Goal: Task Accomplishment & Management: Manage account settings

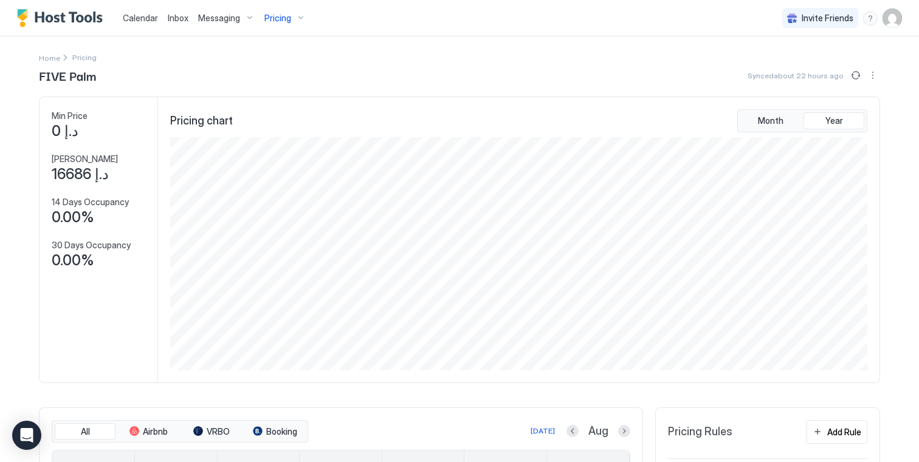
scroll to position [233, 699]
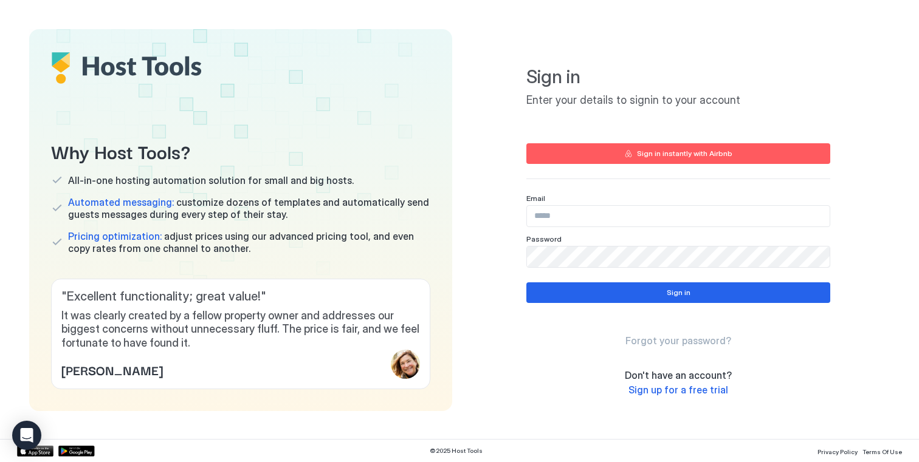
click at [589, 215] on input "Input Field" at bounding box center [678, 216] width 303 height 21
type input "**********"
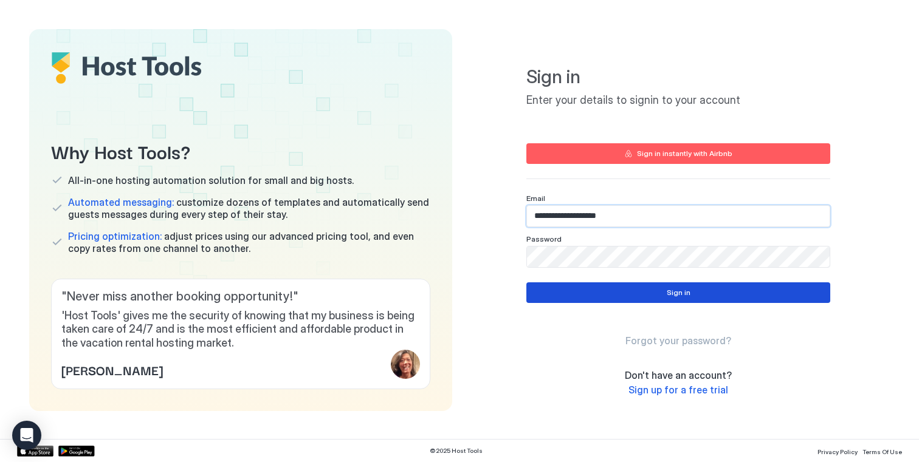
click at [660, 294] on button "Sign in" at bounding box center [678, 292] width 304 height 21
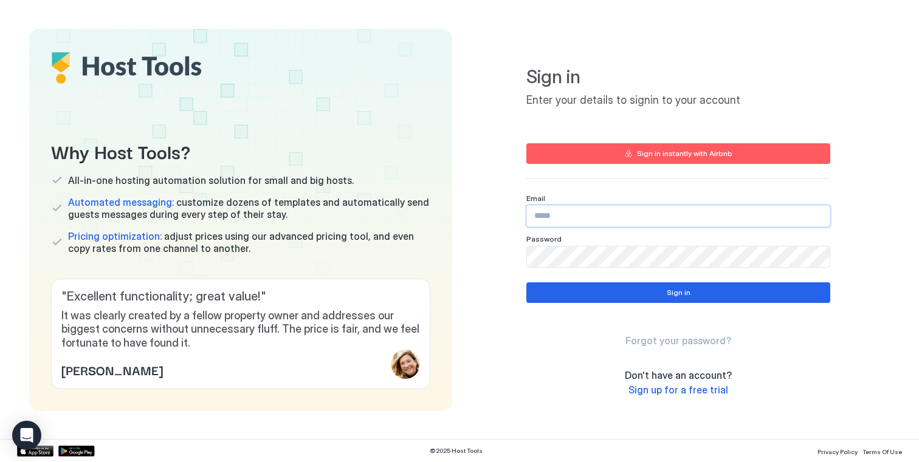
click at [620, 213] on input "Input Field" at bounding box center [678, 216] width 303 height 21
type input "**********"
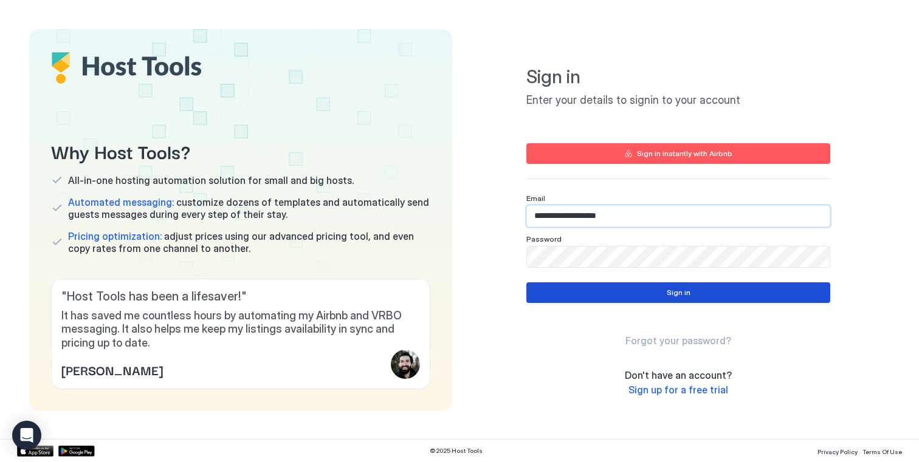
click at [665, 299] on button "Sign in" at bounding box center [678, 292] width 304 height 21
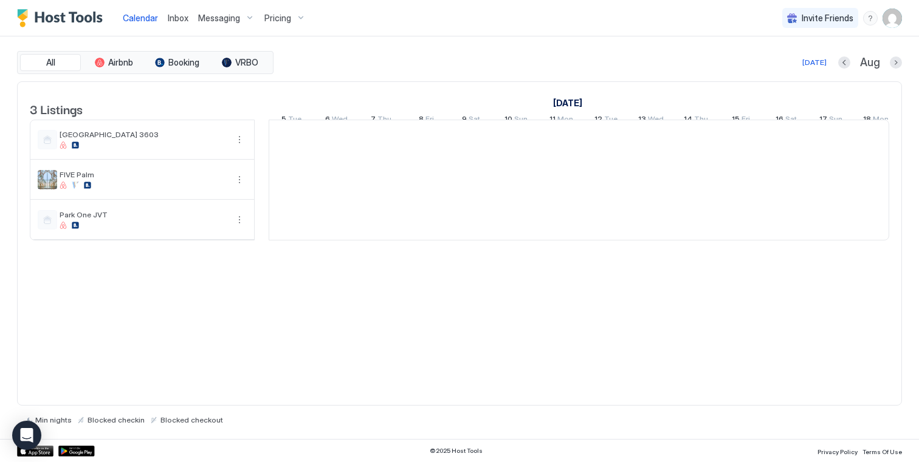
scroll to position [0, 675]
click at [276, 19] on span "Pricing" at bounding box center [277, 18] width 27 height 11
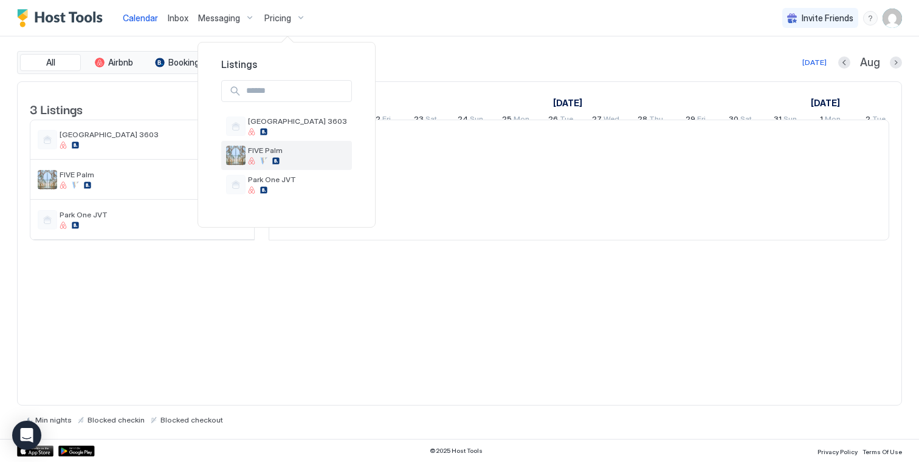
click at [286, 152] on span "FIVE Palm" at bounding box center [297, 150] width 99 height 9
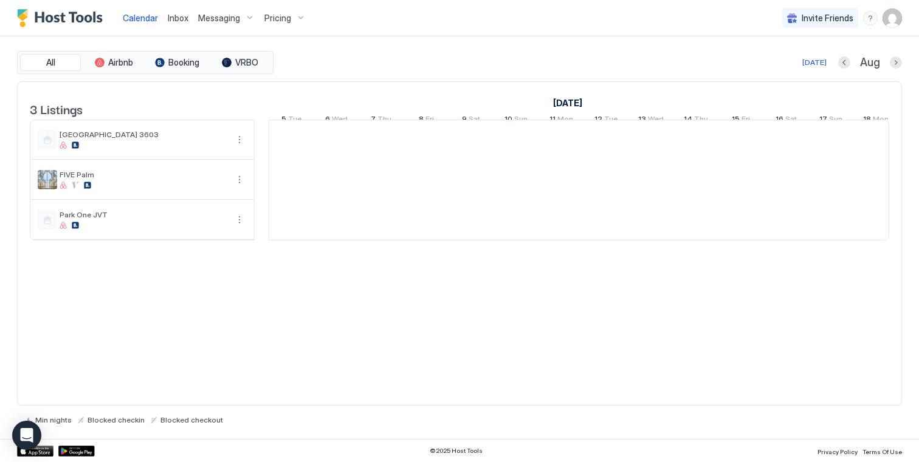
scroll to position [0, 675]
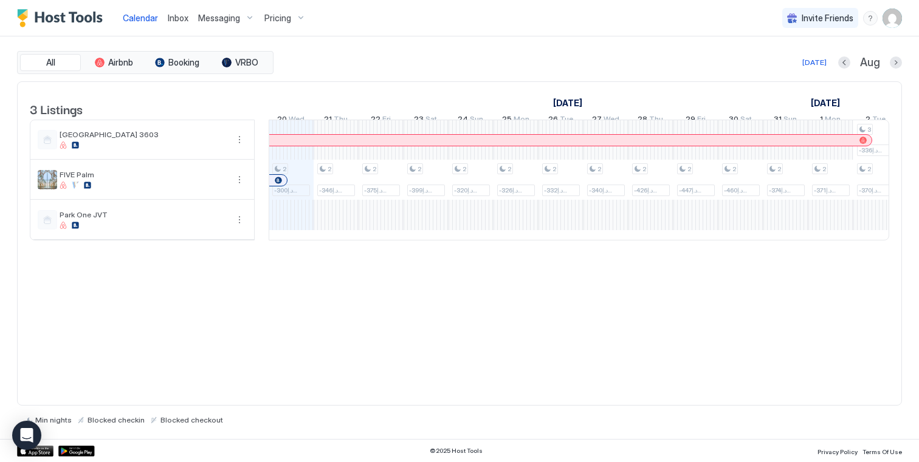
click at [288, 21] on span "Pricing" at bounding box center [277, 18] width 27 height 11
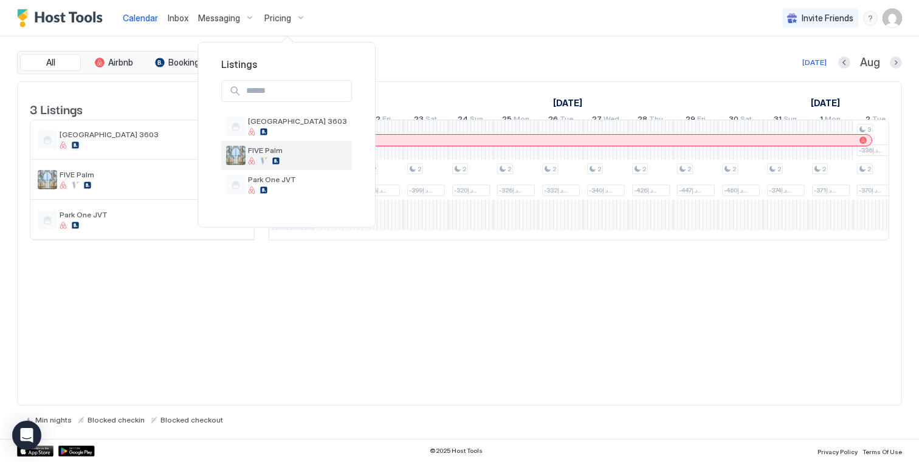
click at [305, 151] on span "FIVE Palm" at bounding box center [297, 150] width 99 height 9
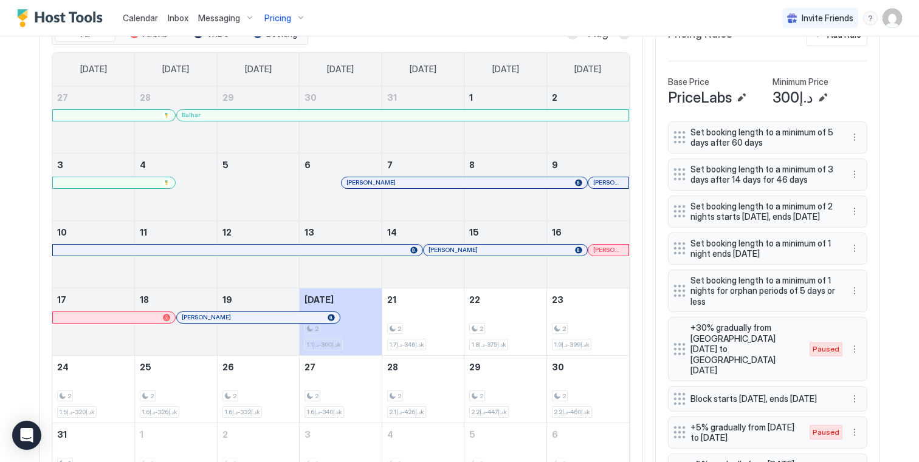
scroll to position [408, 0]
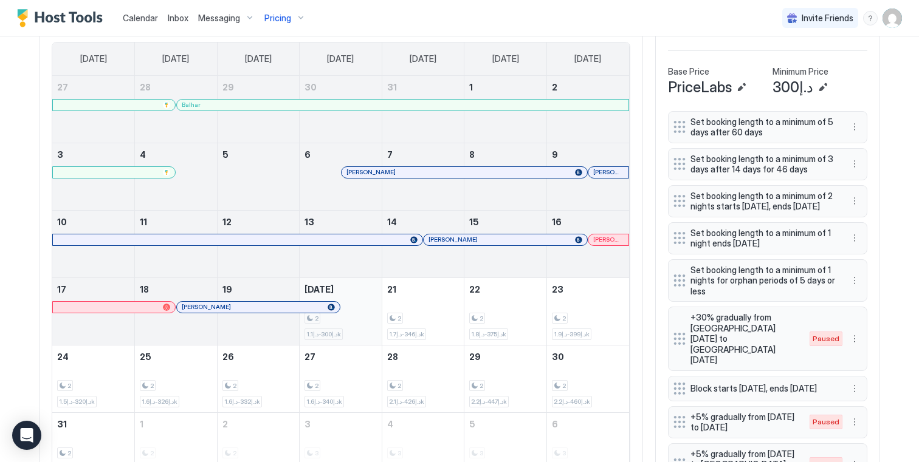
click at [360, 307] on div "2 د.إ300-د.إ1.1k" at bounding box center [340, 311] width 72 height 57
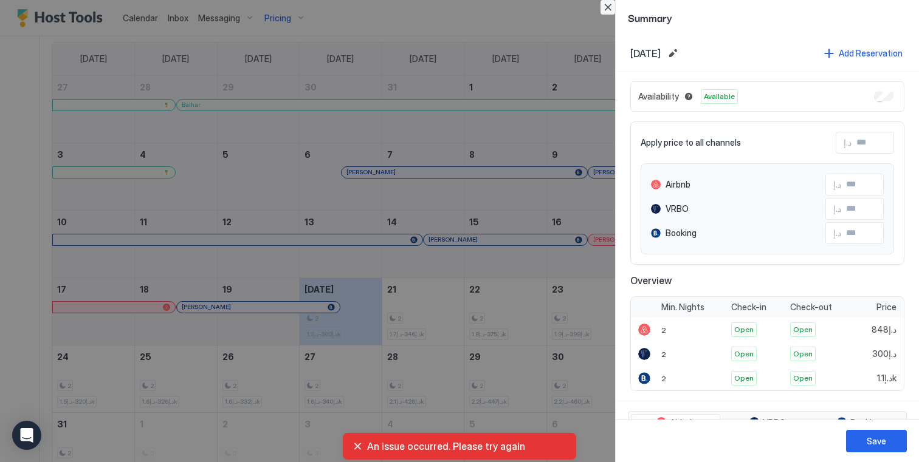
click at [609, 10] on button "Close" at bounding box center [607, 7] width 15 height 15
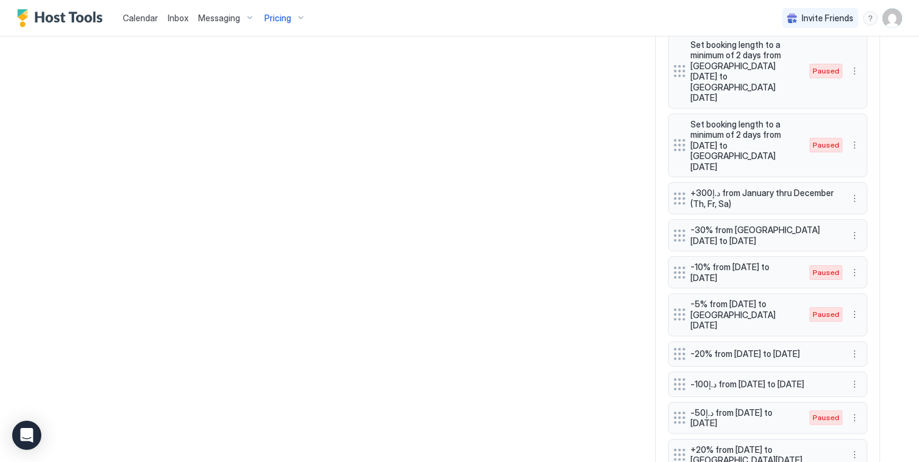
scroll to position [1063, 0]
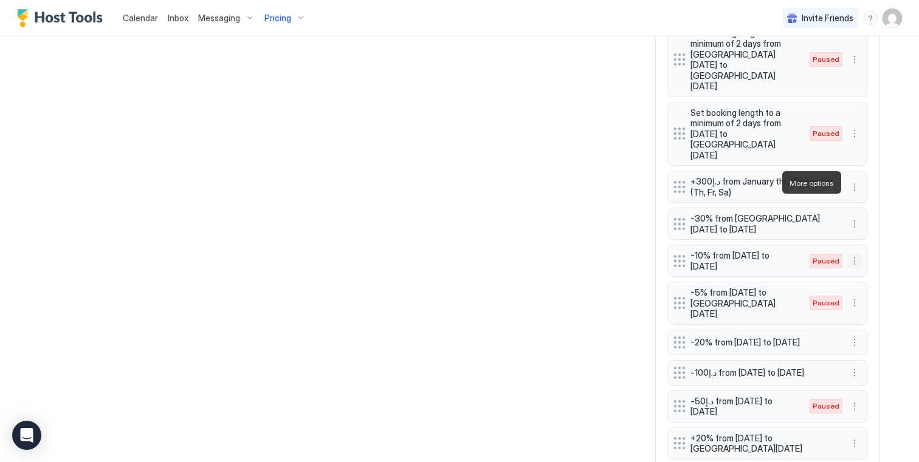
click at [858, 254] on button "More options" at bounding box center [854, 261] width 15 height 15
click at [858, 200] on div "Edit" at bounding box center [865, 199] width 27 height 9
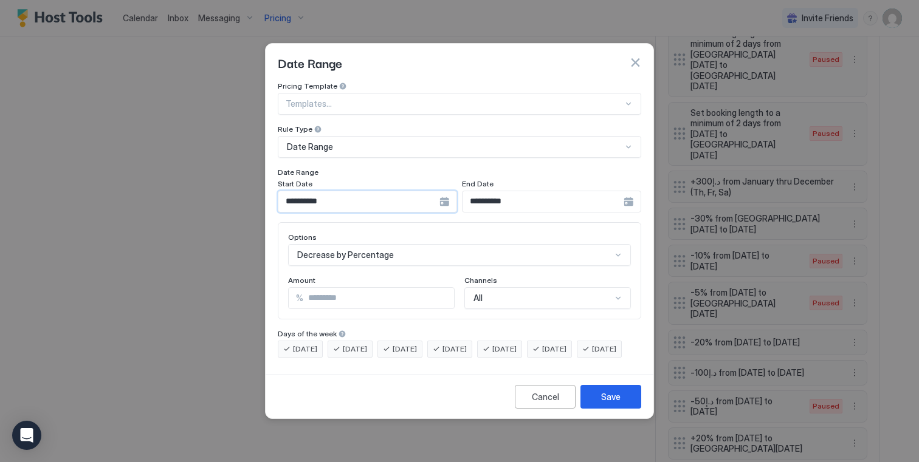
click at [394, 194] on input "**********" at bounding box center [358, 201] width 161 height 21
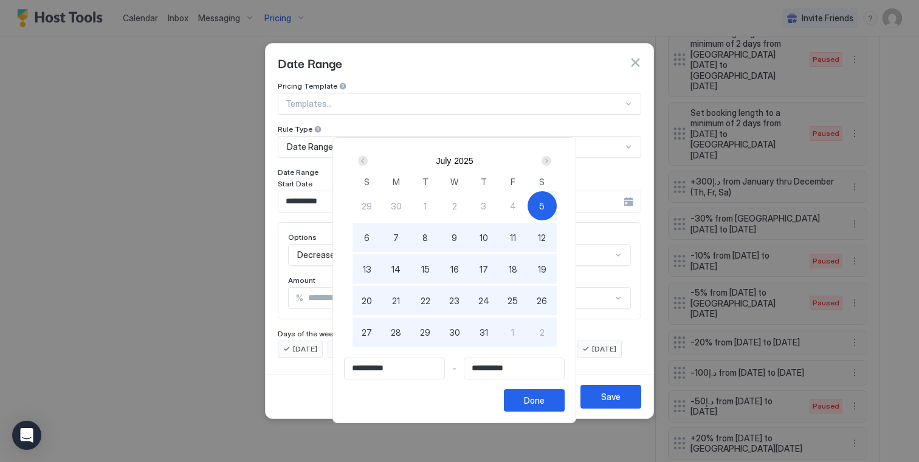
click at [552, 155] on div "Next" at bounding box center [546, 161] width 15 height 15
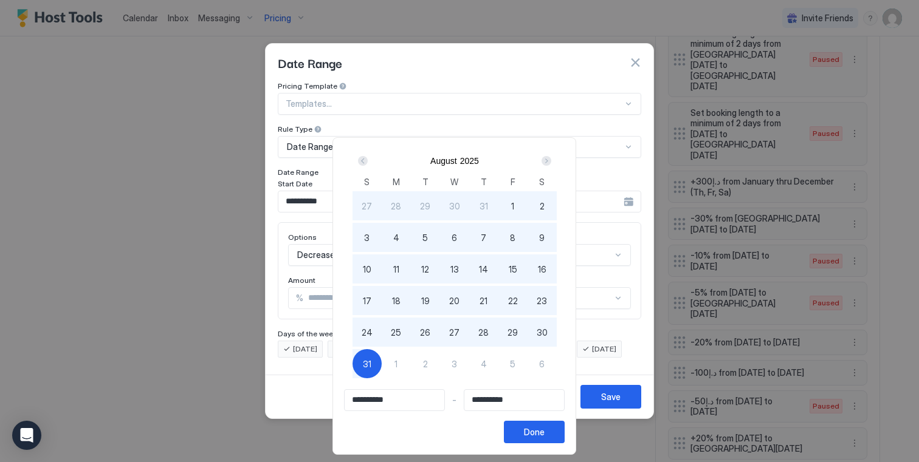
click at [454, 297] on span "20" at bounding box center [454, 301] width 10 height 13
type input "**********"
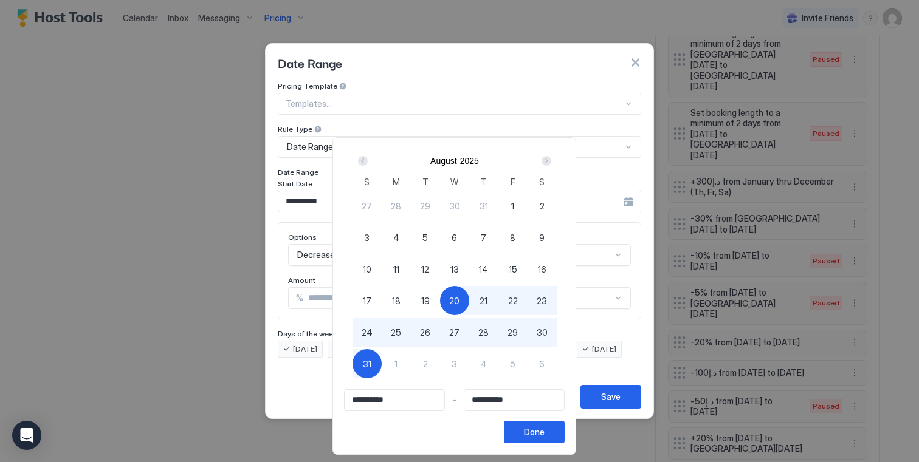
click at [497, 302] on div "21" at bounding box center [483, 300] width 29 height 29
type input "**********"
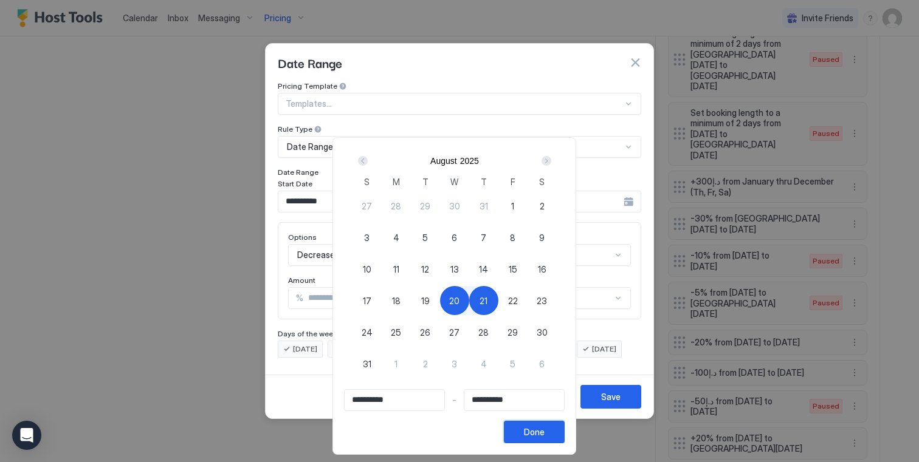
click at [544, 436] on div "Done" at bounding box center [534, 432] width 21 height 13
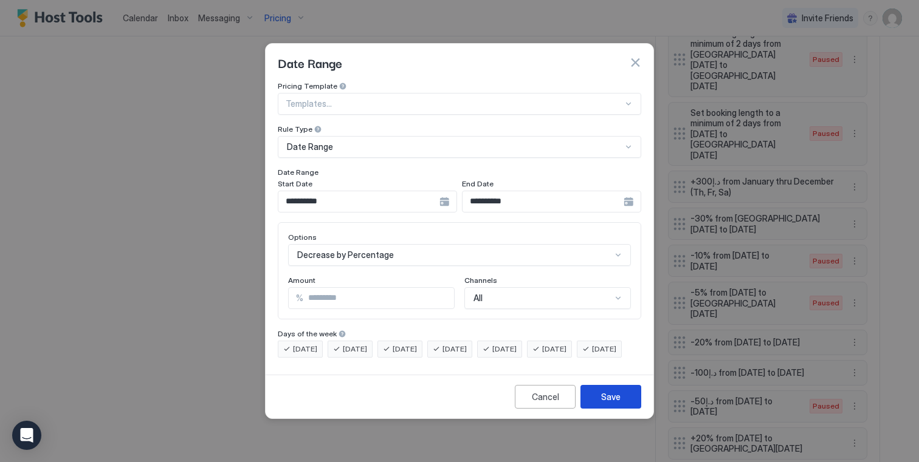
click at [618, 403] on div "Save" at bounding box center [610, 397] width 19 height 13
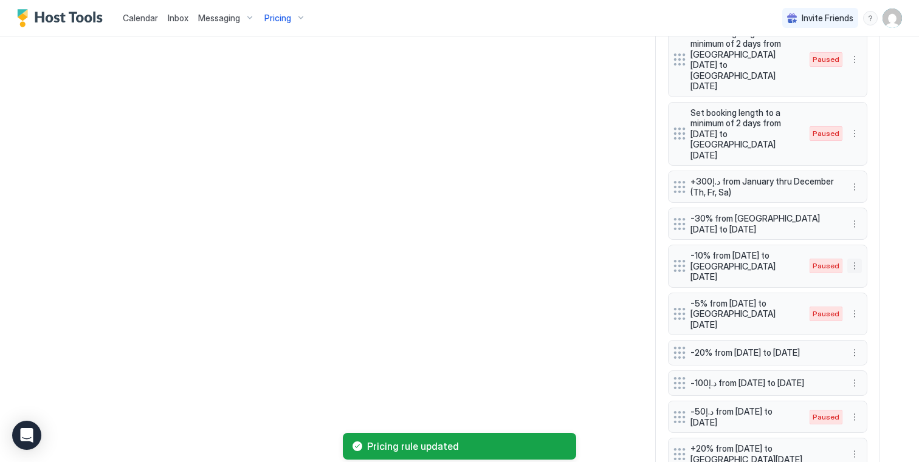
click at [855, 259] on button "More options" at bounding box center [854, 266] width 15 height 15
click at [878, 221] on span "Enable" at bounding box center [878, 218] width 24 height 9
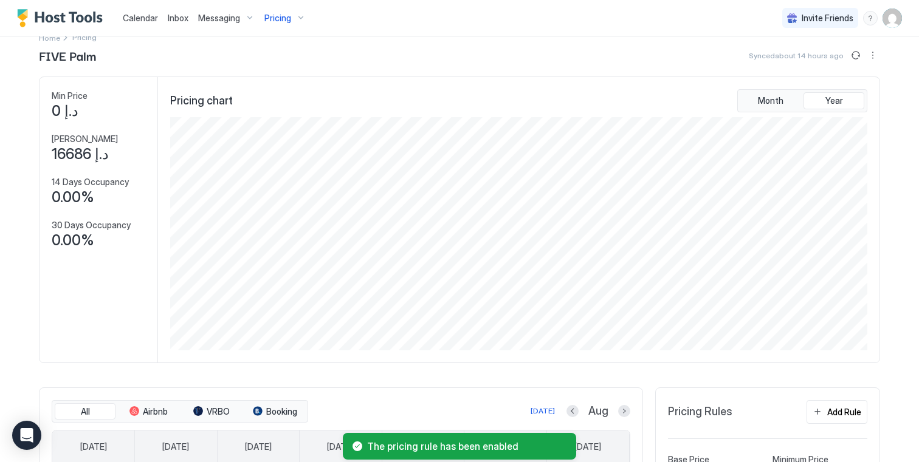
scroll to position [0, 0]
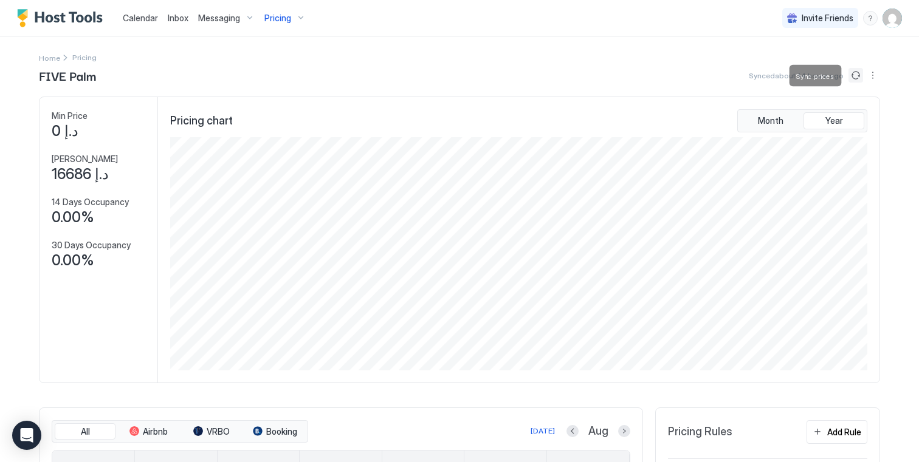
click at [855, 74] on button "Sync prices" at bounding box center [855, 75] width 15 height 15
click at [854, 77] on button "Sync prices" at bounding box center [855, 75] width 15 height 15
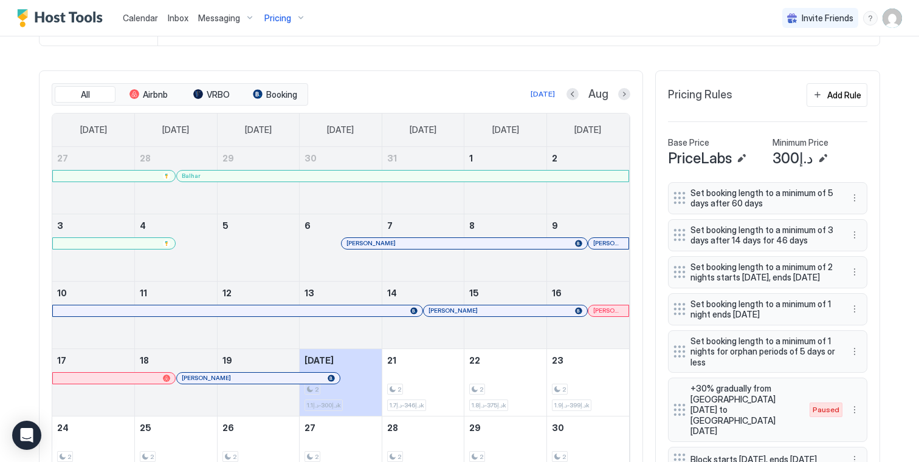
scroll to position [431, 0]
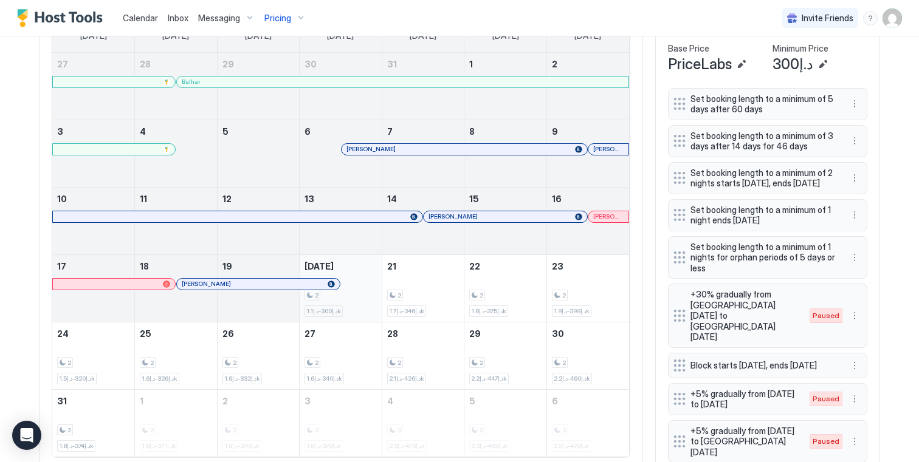
click at [376, 277] on div "2 د.إ300-د.إ1.1k" at bounding box center [340, 288] width 82 height 67
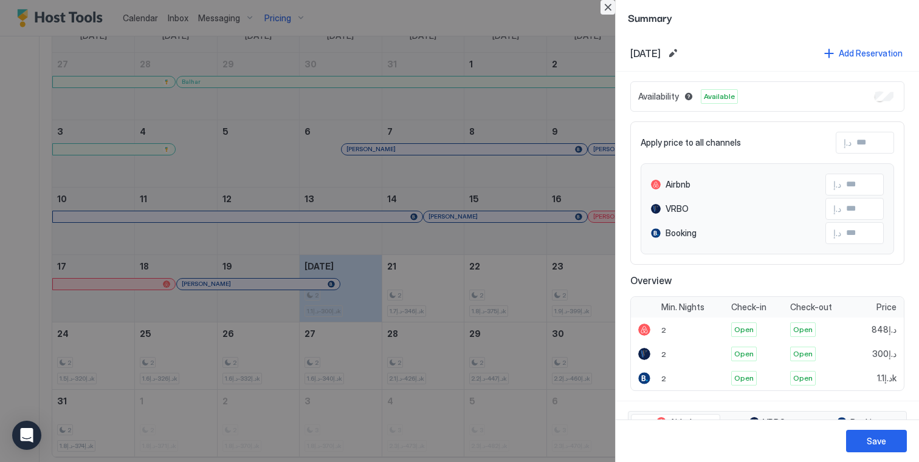
click at [605, 10] on button "Close" at bounding box center [607, 7] width 15 height 15
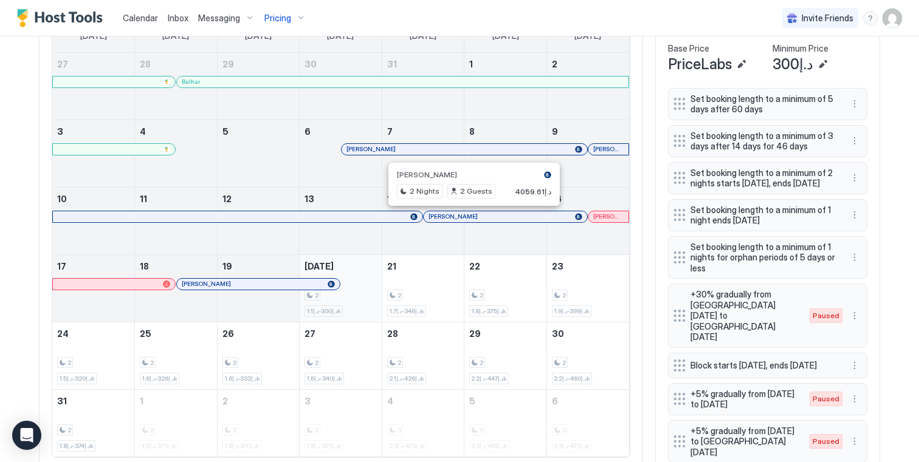
click at [367, 278] on div "2 د.إ300-د.إ1.1k" at bounding box center [340, 288] width 72 height 57
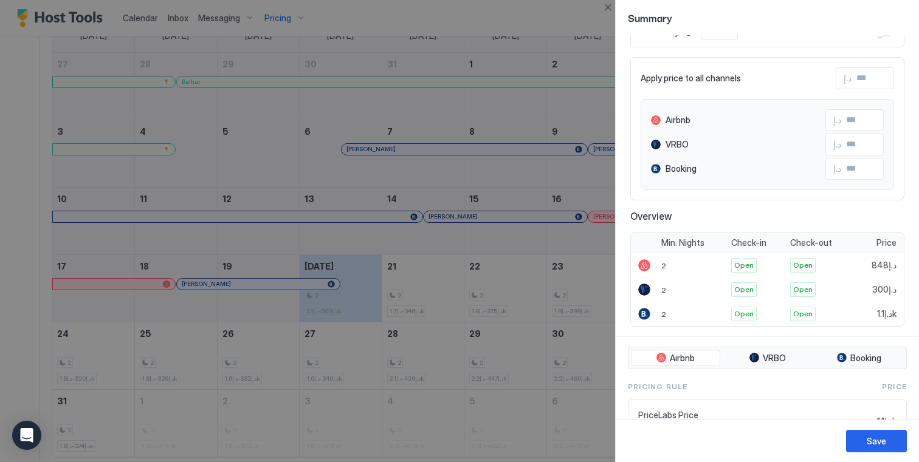
scroll to position [61, 0]
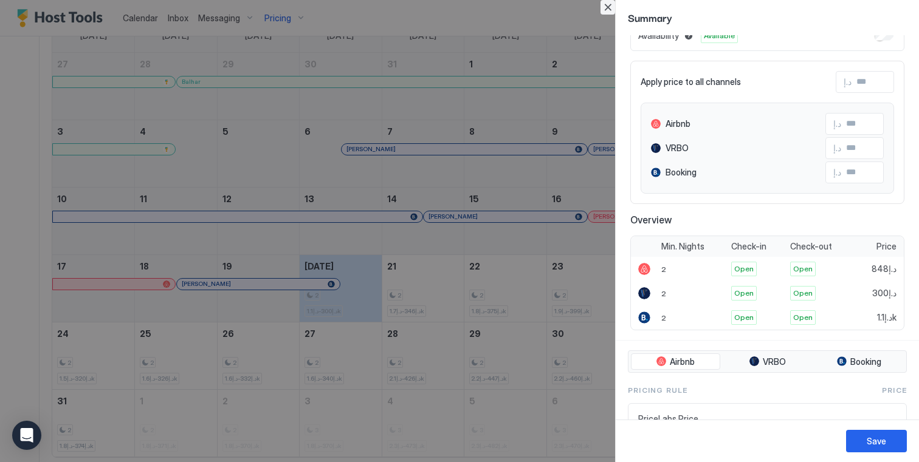
click at [606, 4] on button "Close" at bounding box center [607, 7] width 15 height 15
